Goal: Navigation & Orientation: Find specific page/section

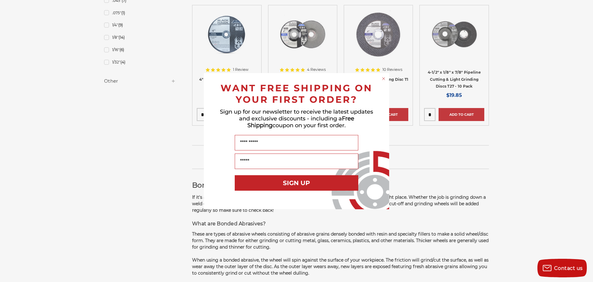
scroll to position [525, 0]
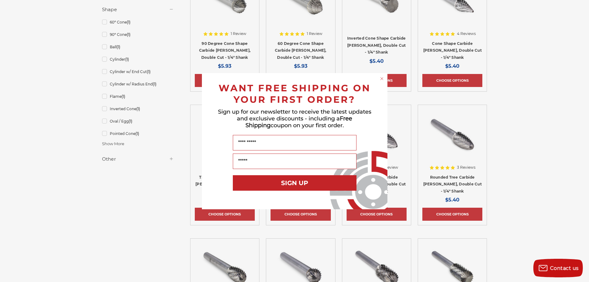
scroll to position [247, 0]
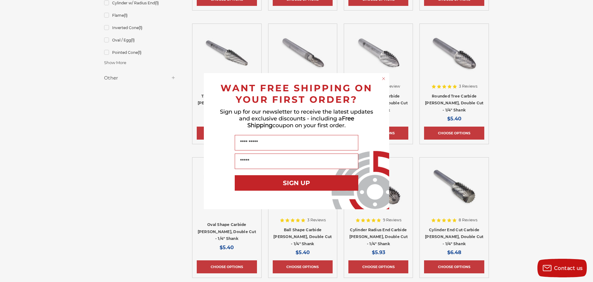
click at [384, 78] on icon "Close dialog" at bounding box center [384, 78] width 2 height 2
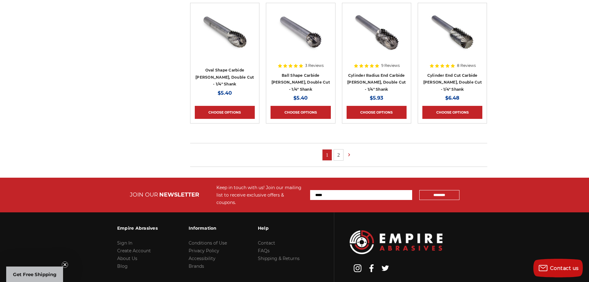
scroll to position [402, 0]
click at [338, 156] on link "2" at bounding box center [338, 154] width 9 height 11
